Goal: Transaction & Acquisition: Purchase product/service

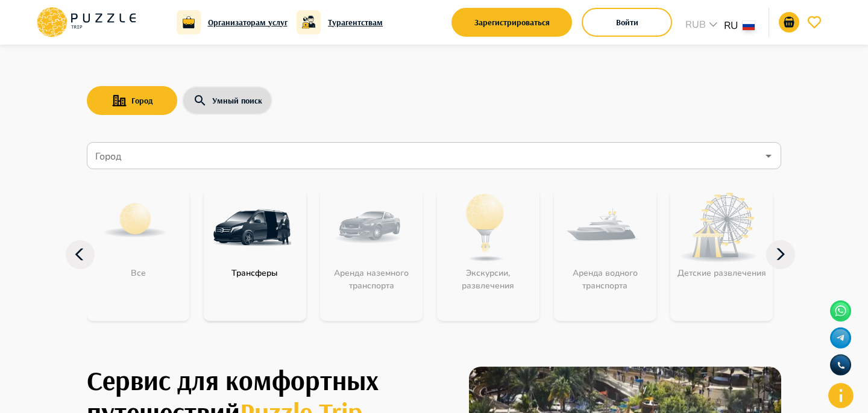
click at [783, 255] on icon at bounding box center [780, 254] width 29 height 29
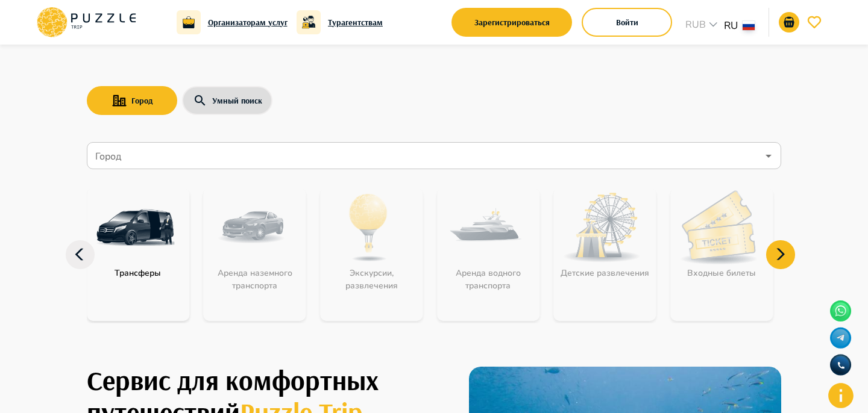
click at [783, 255] on icon at bounding box center [780, 254] width 29 height 29
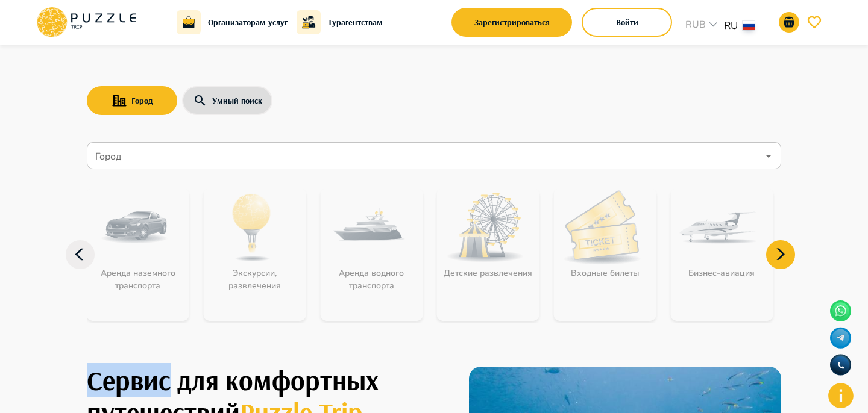
click at [783, 255] on icon at bounding box center [780, 254] width 29 height 29
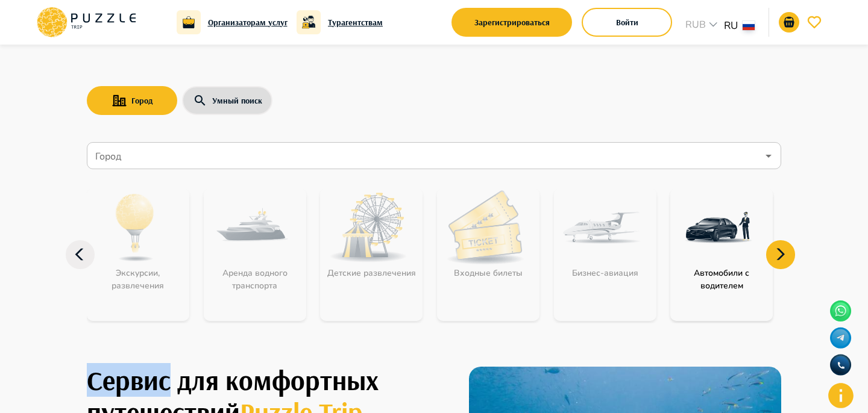
click at [783, 255] on icon at bounding box center [780, 254] width 29 height 29
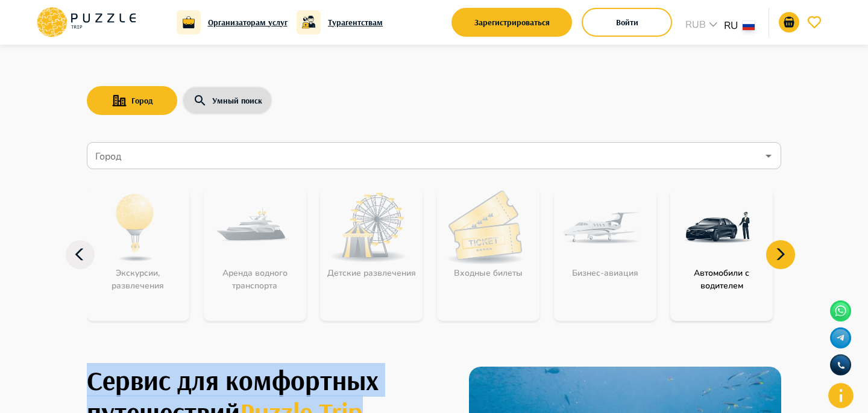
click at [783, 255] on icon at bounding box center [780, 254] width 29 height 29
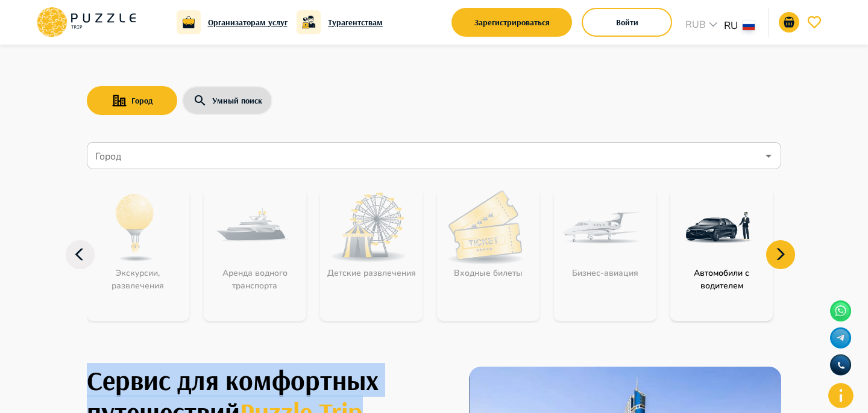
click at [783, 255] on icon at bounding box center [780, 254] width 29 height 29
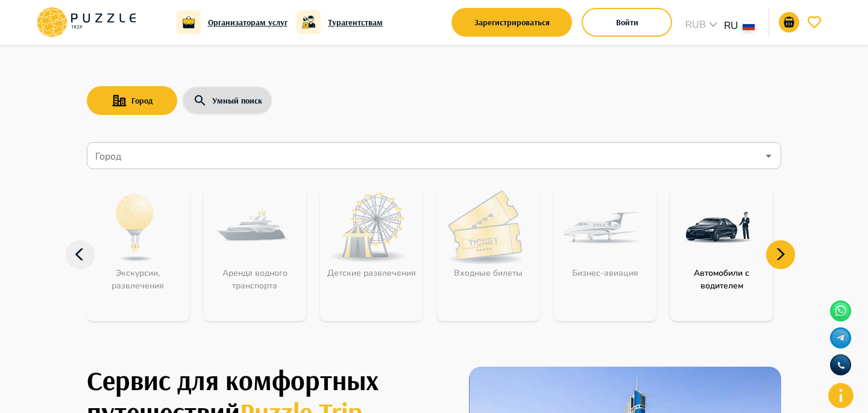
click at [74, 255] on icon at bounding box center [80, 254] width 29 height 29
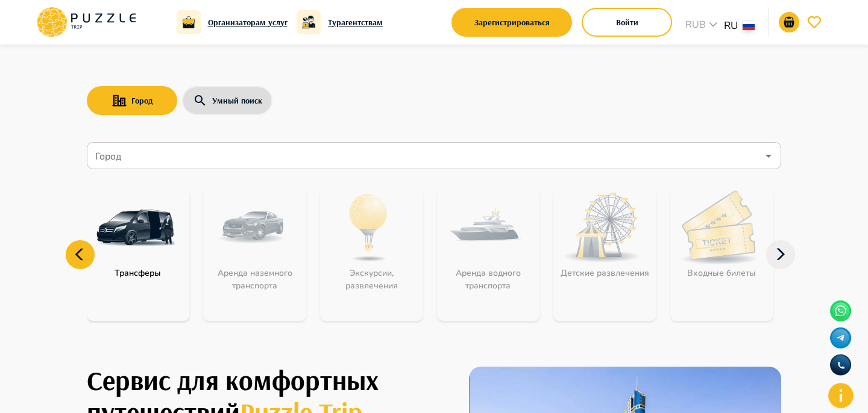
click at [74, 255] on icon at bounding box center [80, 254] width 29 height 29
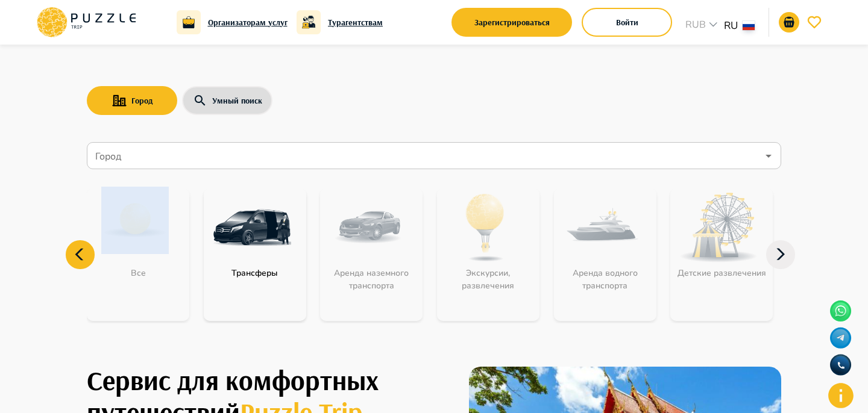
click at [74, 255] on icon at bounding box center [80, 254] width 29 height 29
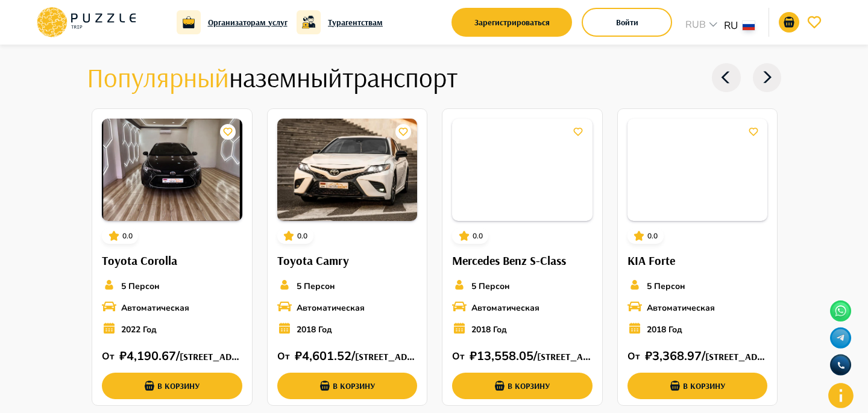
scroll to position [1362, 0]
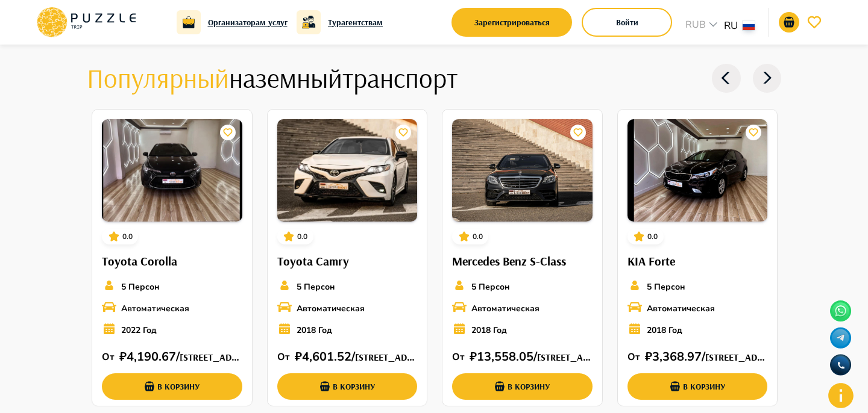
click at [760, 84] on icon at bounding box center [767, 78] width 29 height 29
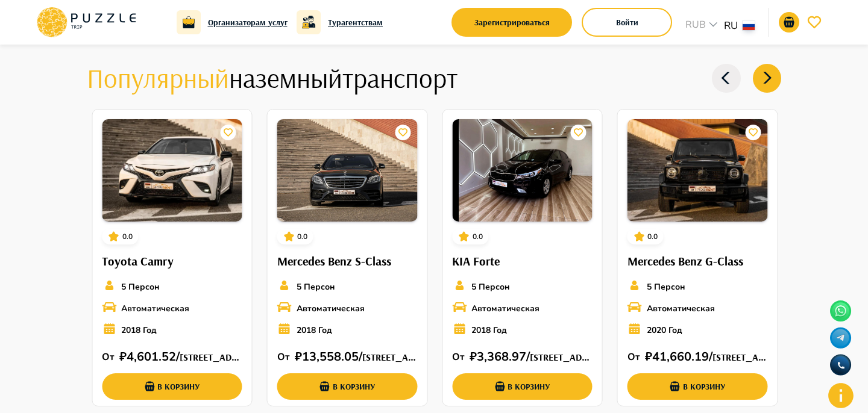
click at [760, 84] on icon at bounding box center [767, 78] width 29 height 29
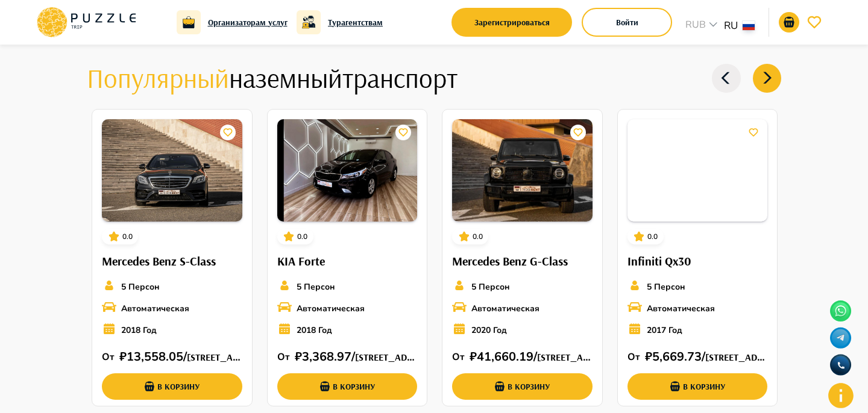
click at [760, 84] on icon at bounding box center [767, 78] width 29 height 29
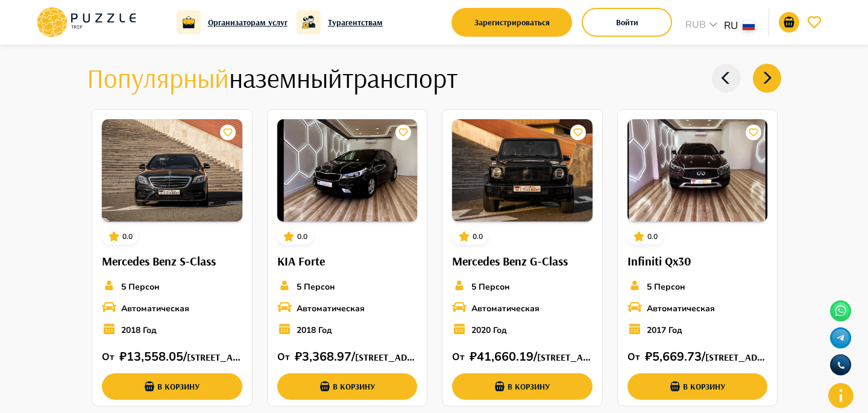
click at [760, 84] on icon at bounding box center [767, 78] width 29 height 29
click at [642, 25] on button "Войти" at bounding box center [626, 22] width 90 height 29
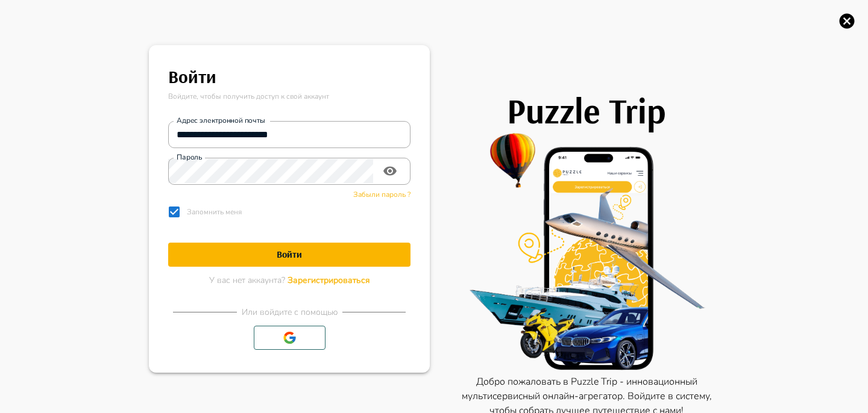
click at [843, 17] on icon "button" at bounding box center [846, 21] width 15 height 15
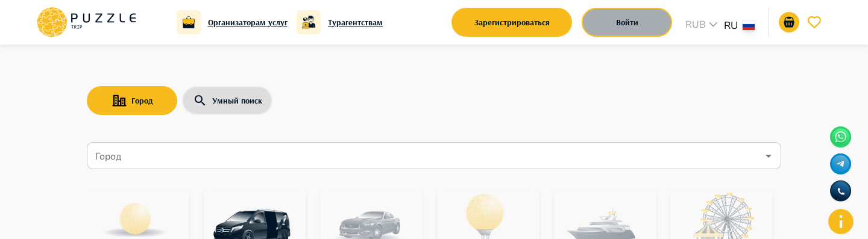
click at [590, 27] on button "Войти" at bounding box center [626, 22] width 90 height 29
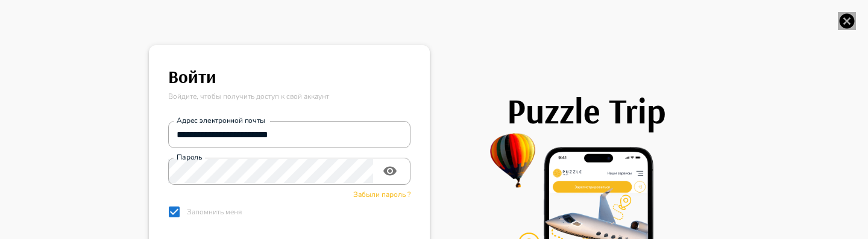
click at [852, 18] on icon "button" at bounding box center [846, 21] width 15 height 15
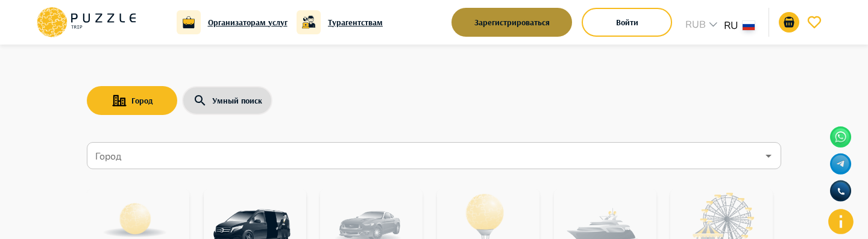
click at [528, 15] on button "Зарегистрироваться" at bounding box center [511, 22] width 121 height 29
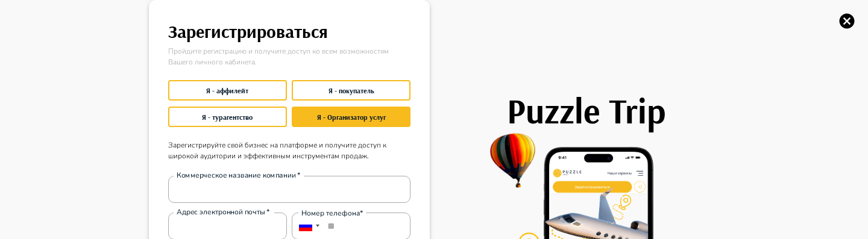
type input "**********"
click at [836, 24] on div "**********" at bounding box center [434, 119] width 868 height 239
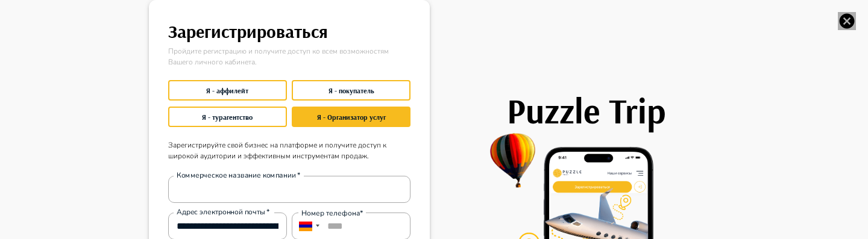
click at [843, 24] on icon "button" at bounding box center [846, 21] width 15 height 15
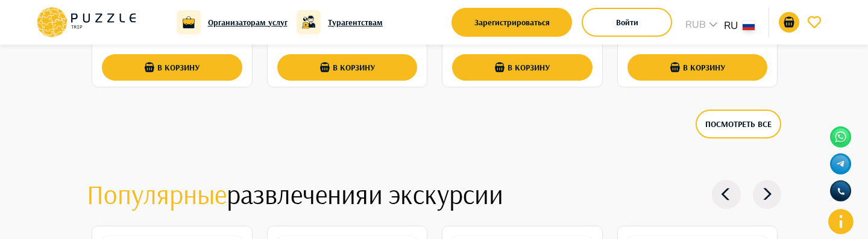
scroll to position [1682, 0]
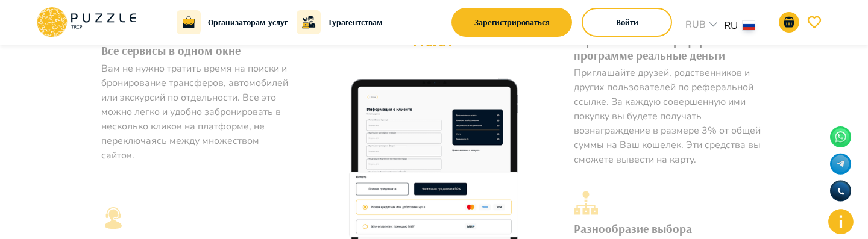
scroll to position [647, 0]
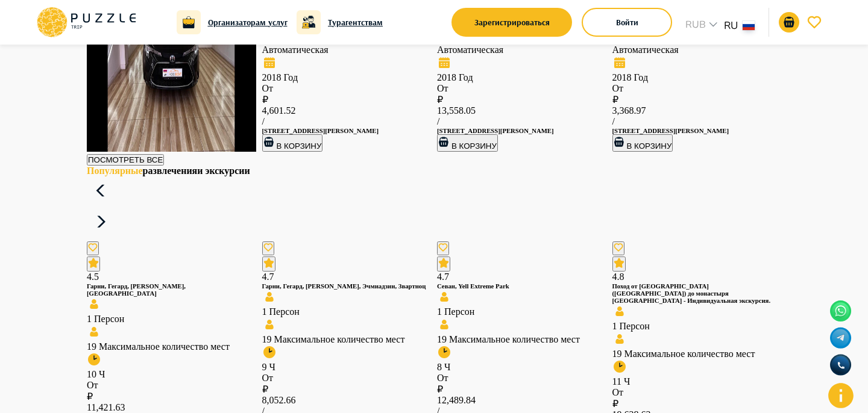
scroll to position [1479, 0]
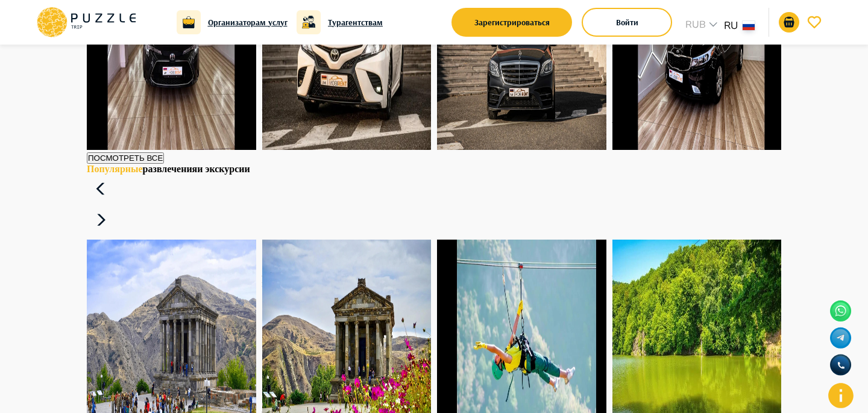
click at [148, 150] on button "В корзину" at bounding box center [117, 141] width 61 height 17
click at [323, 150] on button "В корзину" at bounding box center [292, 141] width 61 height 17
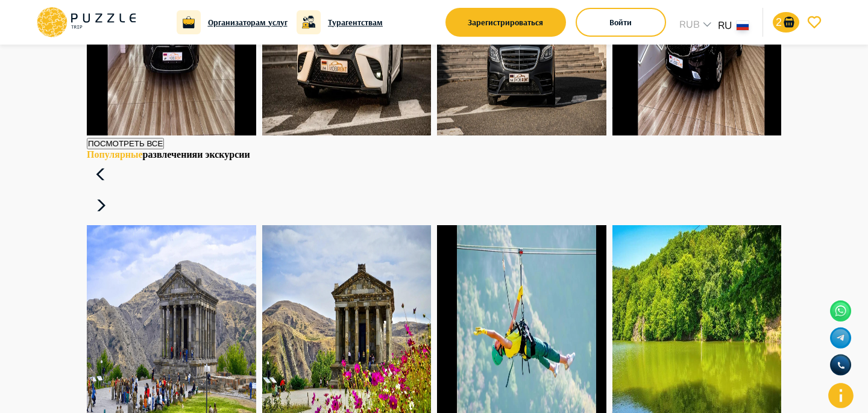
click at [498, 136] on button "В корзину" at bounding box center [467, 126] width 61 height 17
click at [673, 136] on button "В корзину" at bounding box center [642, 126] width 61 height 17
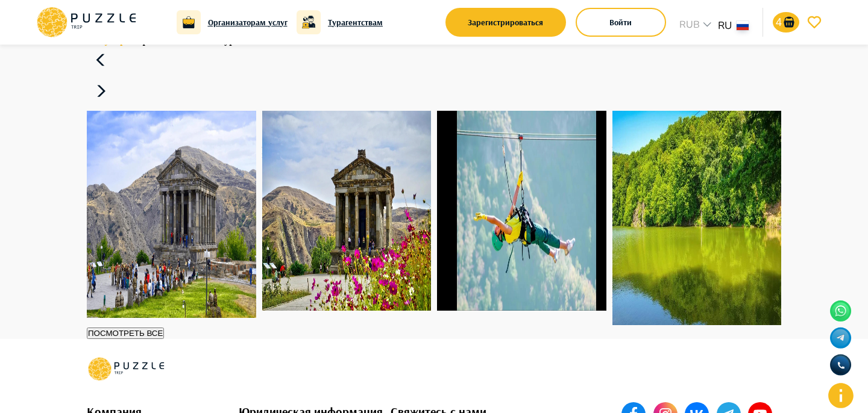
scroll to position [1587, 0]
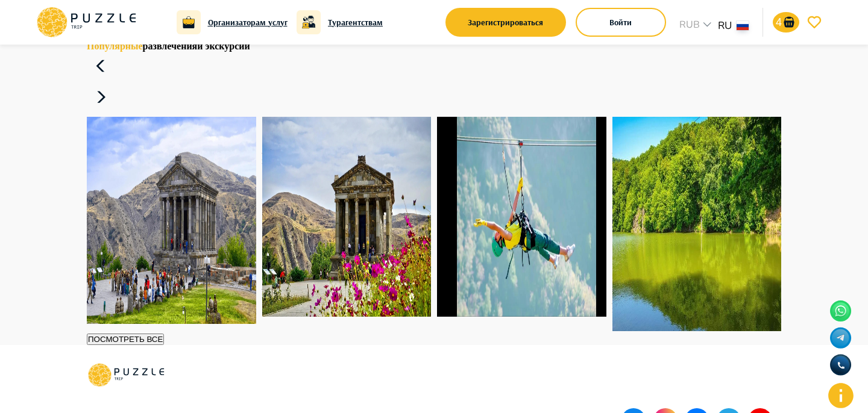
click at [678, 27] on button "Добавлено" at bounding box center [645, 18] width 66 height 17
click at [503, 27] on button "Добавлено" at bounding box center [470, 18] width 66 height 17
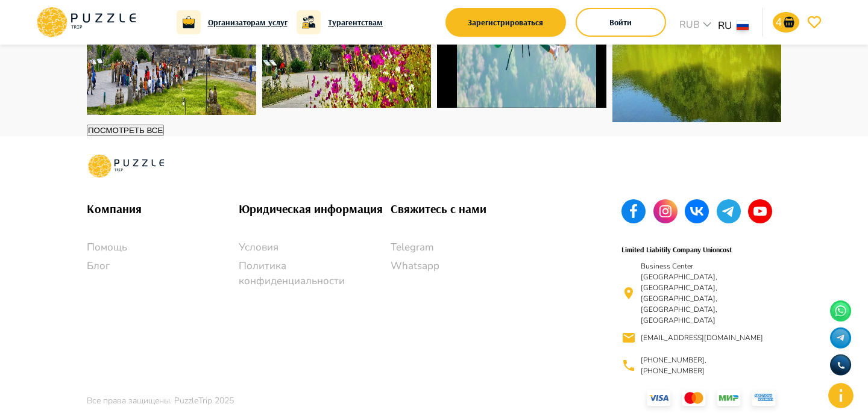
scroll to position [1882, 0]
click at [101, 27] on icon at bounding box center [86, 22] width 102 height 31
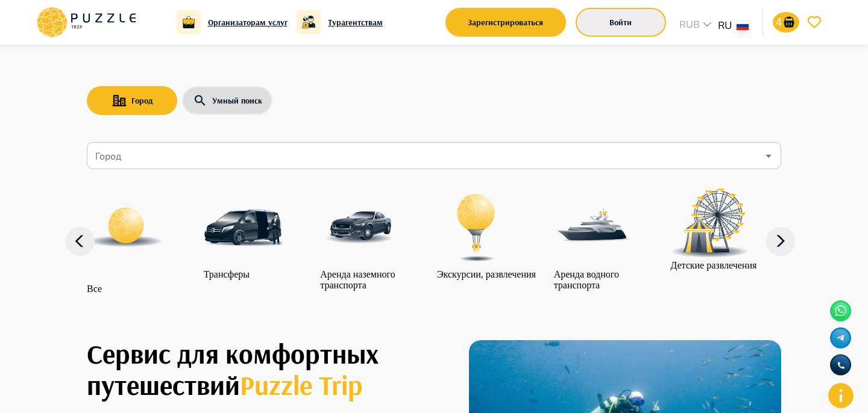
click at [598, 23] on button "Войти" at bounding box center [620, 22] width 90 height 29
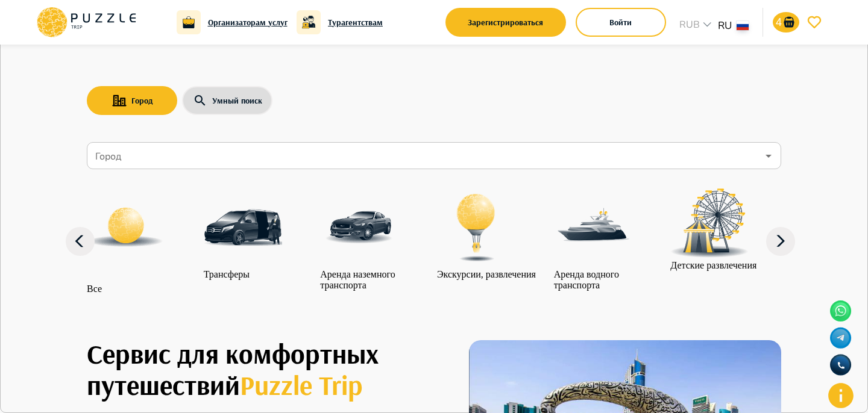
click at [510, 29] on button "Зарегистрироваться" at bounding box center [505, 22] width 121 height 29
type input "**********"
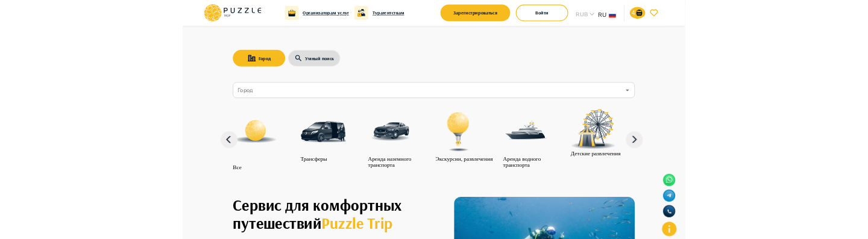
scroll to position [312, 0]
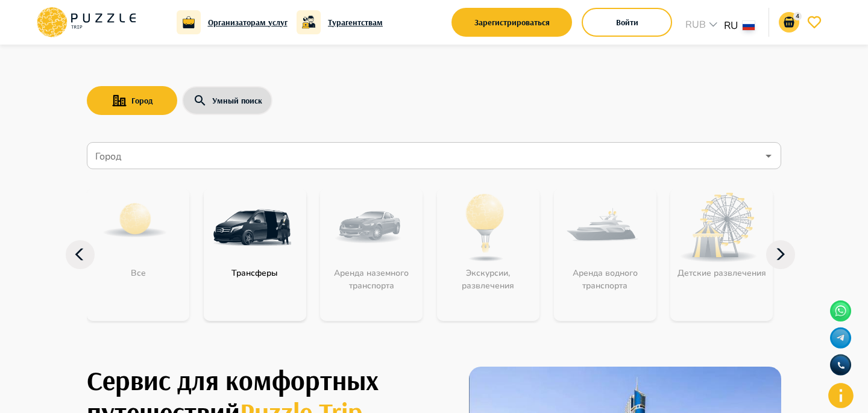
click at [793, 18] on p "4" at bounding box center [797, 16] width 8 height 9
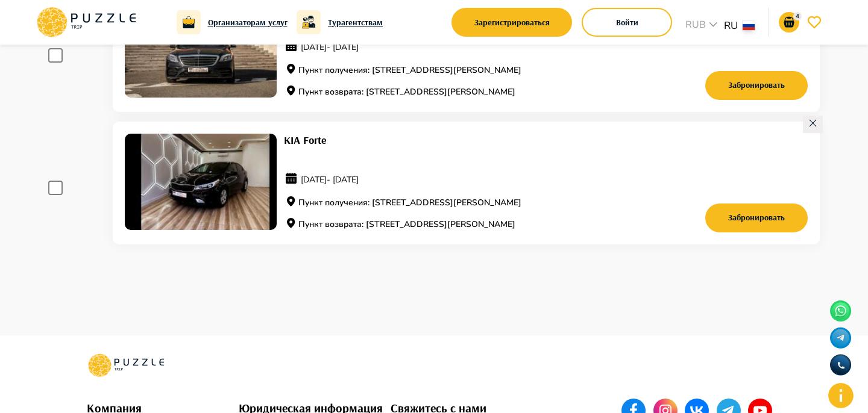
scroll to position [443, 0]
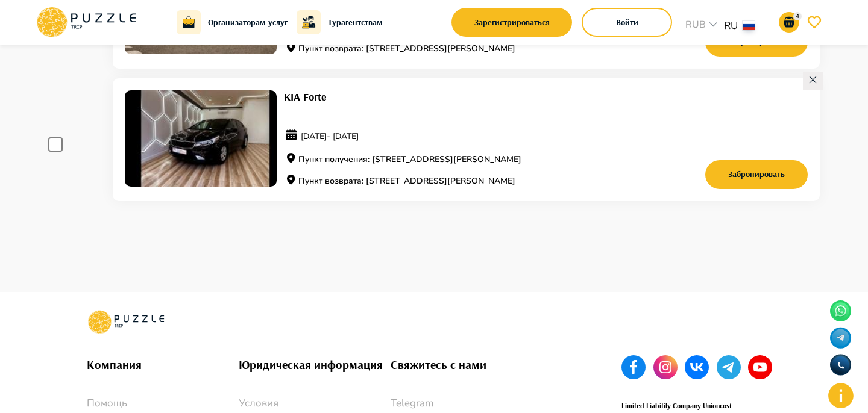
click at [716, 122] on div "Забронировать" at bounding box center [722, 139] width 171 height 99
click at [107, 31] on icon at bounding box center [86, 22] width 102 height 31
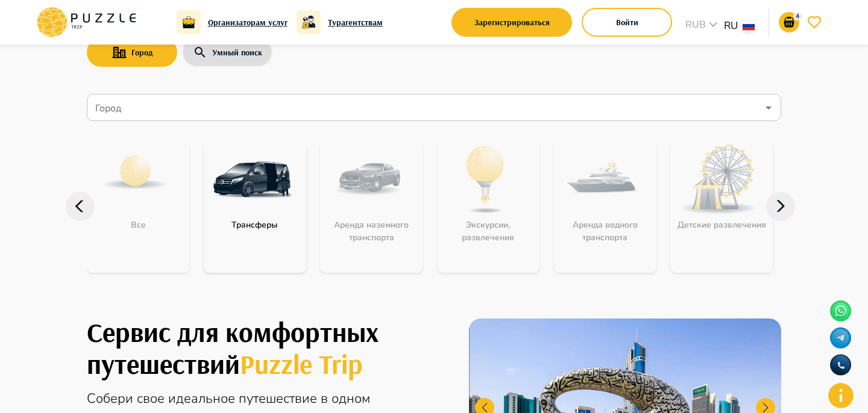
scroll to position [116, 0]
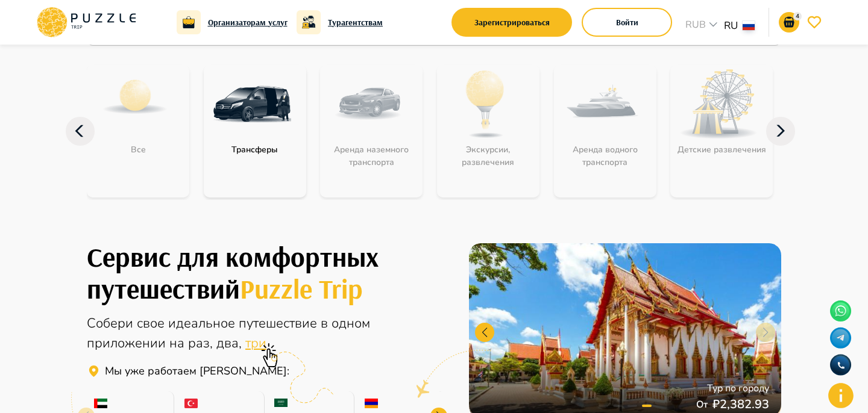
scroll to position [195, 0]
